Goal: Information Seeking & Learning: Find specific fact

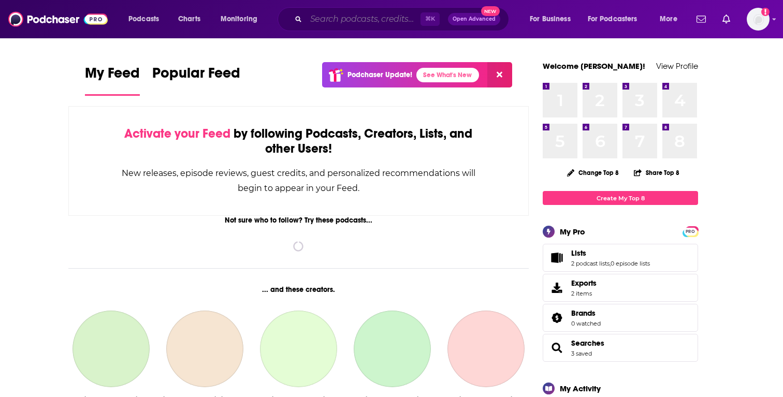
click at [368, 22] on input "Search podcasts, credits, & more..." at bounding box center [363, 19] width 114 height 17
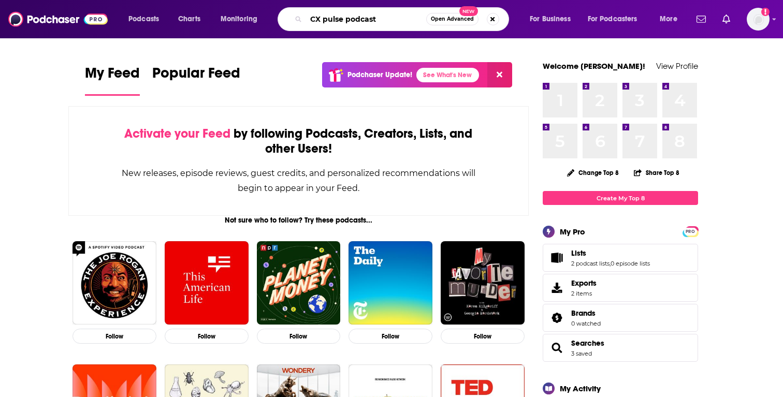
type input "CX pulse podcast"
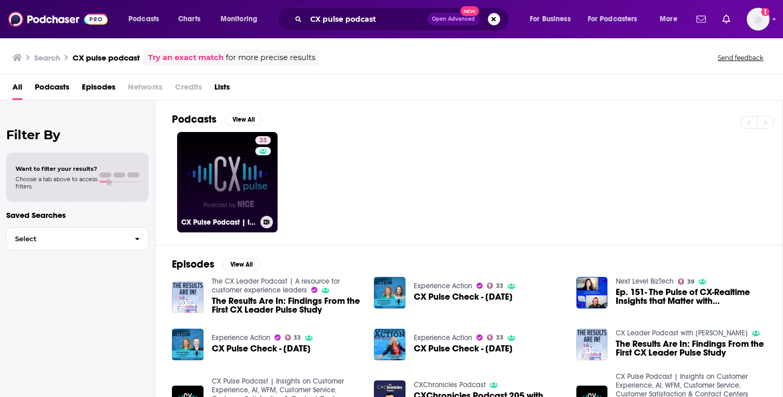
click at [242, 169] on link "33 CX Pulse Podcast | Insights on Customer Experience, AI, WFM, Customer Servic…" at bounding box center [227, 182] width 100 height 100
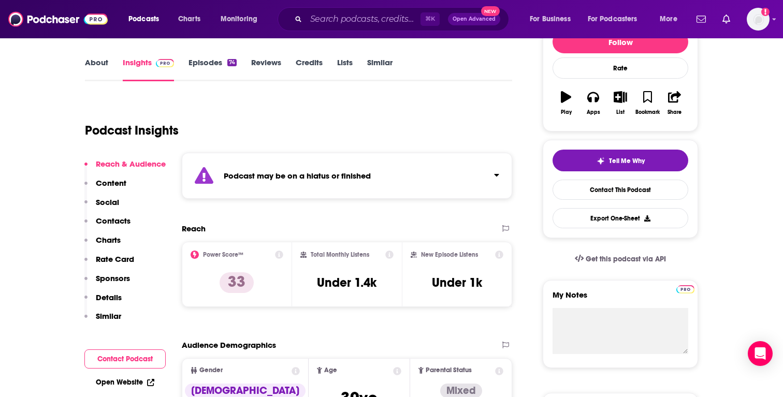
scroll to position [163, 0]
